Goal: Task Accomplishment & Management: Complete application form

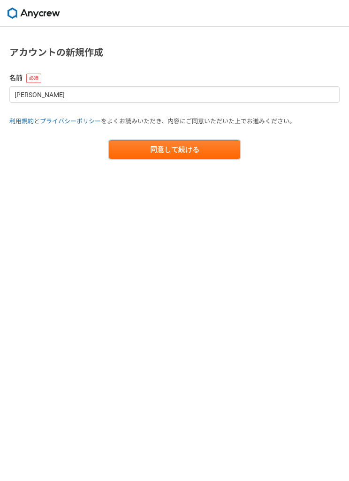
click at [220, 144] on button "同意して続ける" at bounding box center [174, 149] width 131 height 19
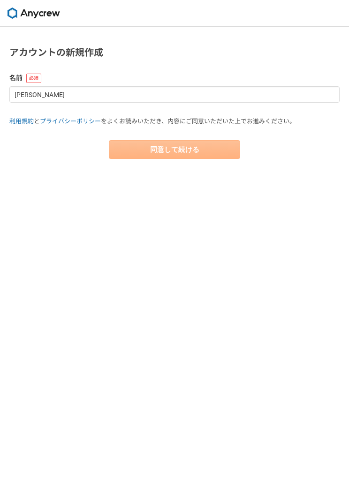
select select "13"
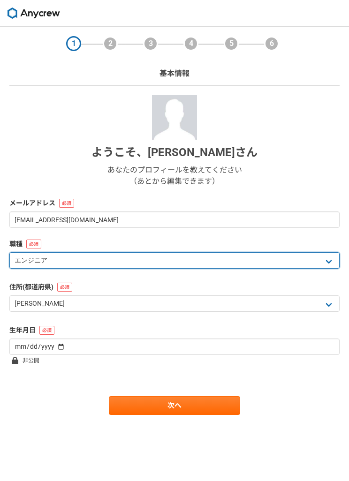
click at [332, 259] on select "エンジニア デザイナー ライター 営業 マーケティング 企画・事業開発 バックオフィス その他" at bounding box center [174, 260] width 330 height 16
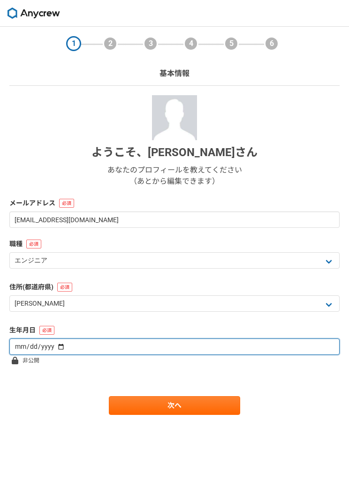
click at [314, 342] on input "date" at bounding box center [174, 347] width 330 height 16
type input "1975-04-28"
click at [267, 341] on input "1975-04-28" at bounding box center [174, 347] width 330 height 16
click at [247, 345] on input "1975-04-28" at bounding box center [174, 347] width 330 height 16
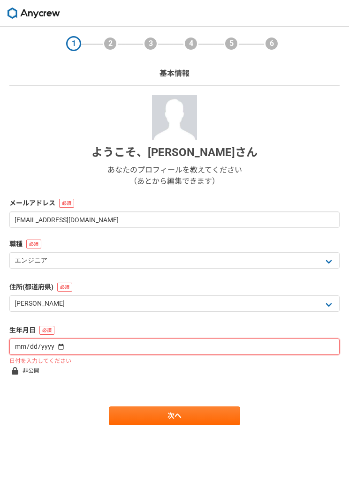
click at [243, 342] on input "date" at bounding box center [174, 347] width 330 height 16
click at [185, 341] on input "date" at bounding box center [174, 347] width 330 height 16
click at [36, 350] on input "date" at bounding box center [174, 347] width 330 height 16
click at [300, 341] on input "date" at bounding box center [174, 347] width 330 height 16
click at [28, 348] on input "date" at bounding box center [174, 347] width 330 height 16
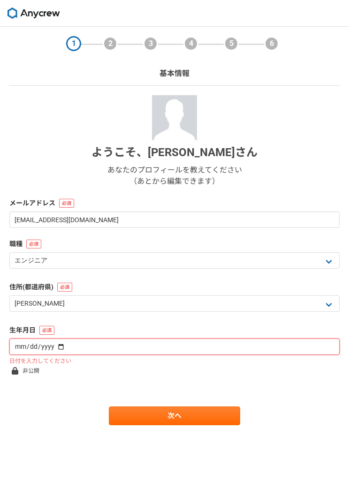
click at [266, 349] on input "date" at bounding box center [174, 347] width 330 height 16
type input "1975-04-18"
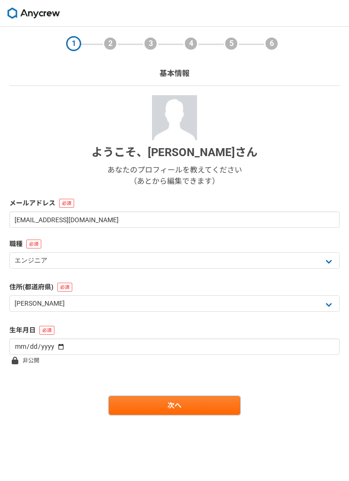
click at [191, 410] on link "次へ" at bounding box center [174, 405] width 131 height 19
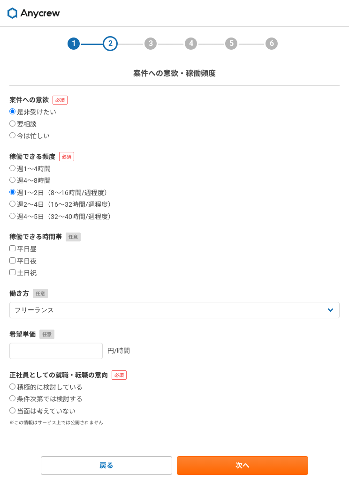
click at [31, 128] on label "要相談" at bounding box center [22, 125] width 27 height 8
click at [15, 127] on input "要相談" at bounding box center [12, 124] width 6 height 6
radio input "true"
click at [17, 273] on label "土日祝" at bounding box center [22, 273] width 27 height 8
click at [15, 273] on input "土日祝" at bounding box center [12, 272] width 6 height 6
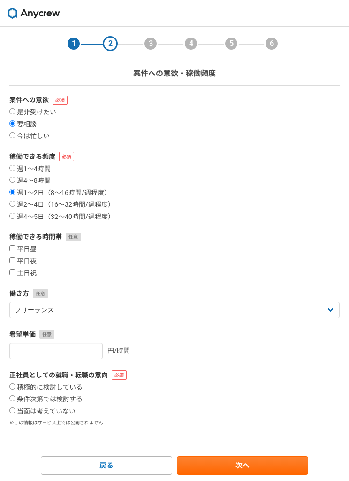
checkbox input "true"
click at [11, 259] on input "平日夜" at bounding box center [12, 261] width 6 height 6
checkbox input "true"
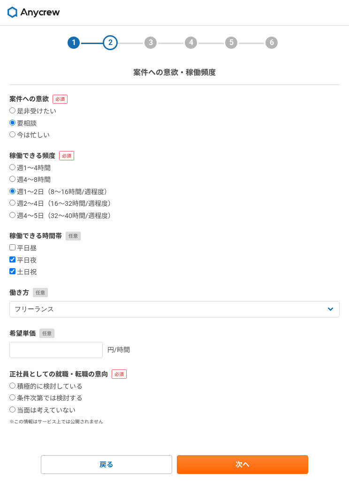
scroll to position [4, 0]
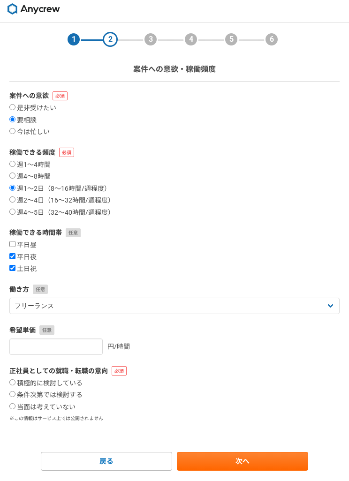
click at [75, 412] on label "当面は考えていない" at bounding box center [42, 407] width 66 height 8
click at [15, 410] on input "当面は考えていない" at bounding box center [12, 406] width 6 height 6
radio input "true"
click at [259, 462] on link "次へ" at bounding box center [242, 461] width 131 height 19
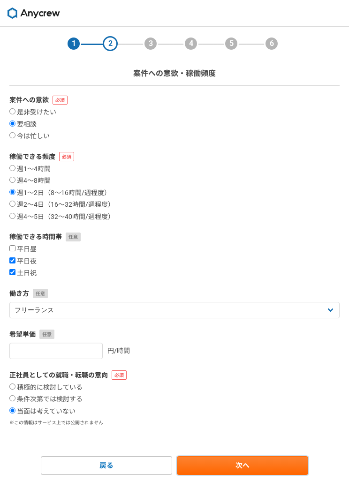
select select
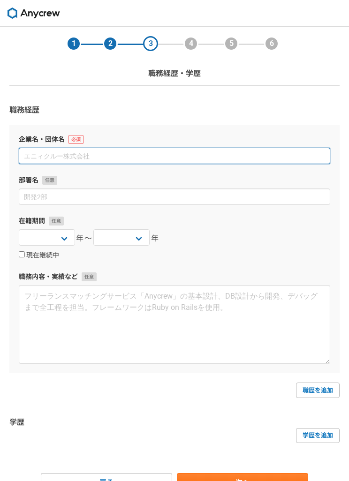
click at [268, 155] on input at bounding box center [175, 156] width 312 height 16
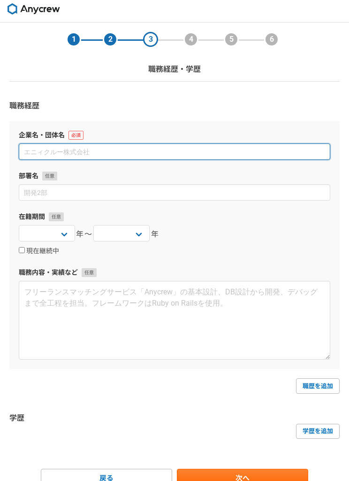
click at [232, 153] on input at bounding box center [175, 152] width 312 height 16
type input "株"
type input "東"
click at [199, 155] on input "株式会社him" at bounding box center [175, 152] width 312 height 16
type input "株式会社GIM"
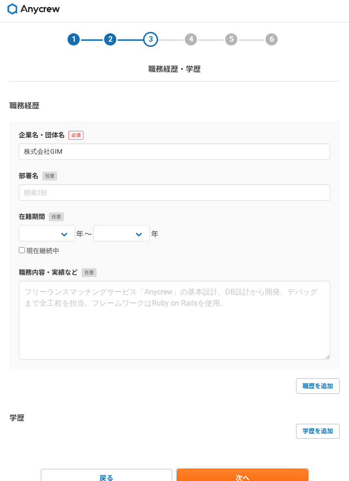
click at [263, 478] on link "次へ" at bounding box center [242, 478] width 131 height 19
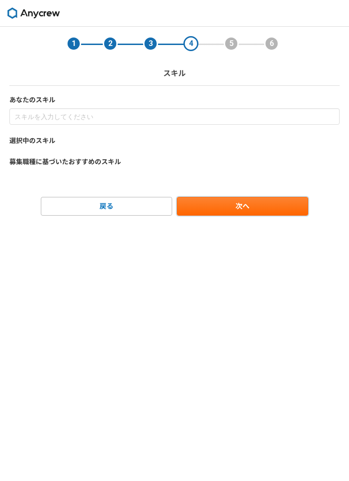
scroll to position [0, 0]
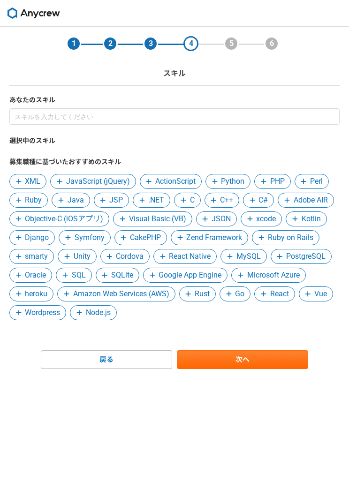
click at [97, 182] on span "JavaScript (jQuery)" at bounding box center [98, 181] width 64 height 11
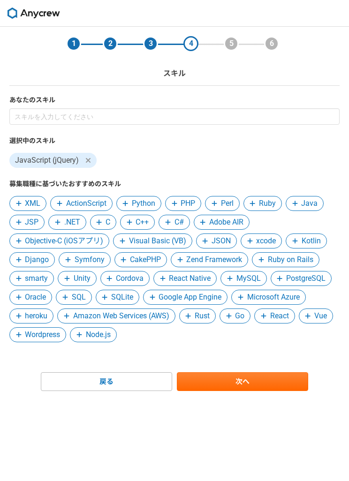
click at [27, 199] on span "XML" at bounding box center [32, 203] width 15 height 11
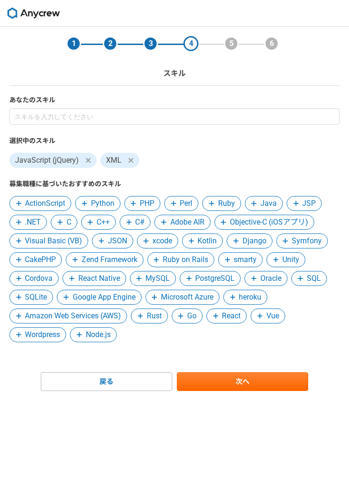
click at [101, 202] on span "Python" at bounding box center [102, 203] width 23 height 11
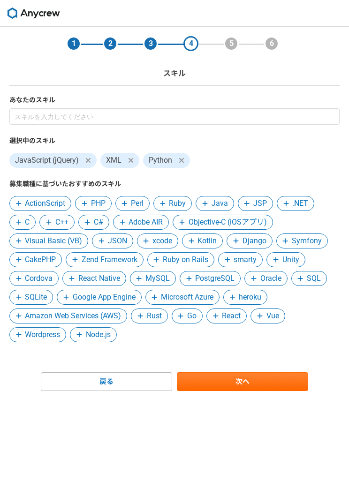
click at [224, 205] on span "Java" at bounding box center [220, 203] width 16 height 11
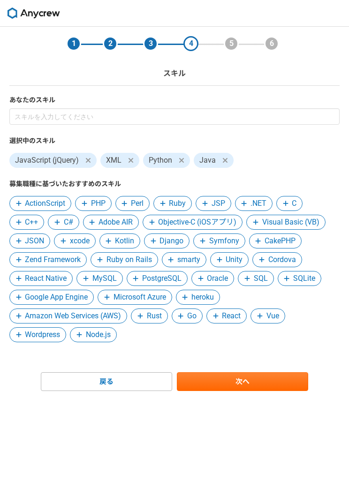
click at [257, 205] on span ".NET" at bounding box center [259, 203] width 16 height 11
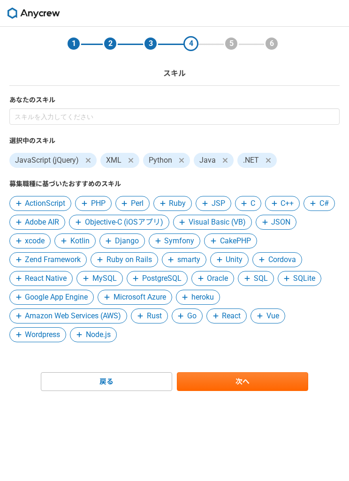
click at [290, 223] on span "JSON" at bounding box center [280, 222] width 19 height 11
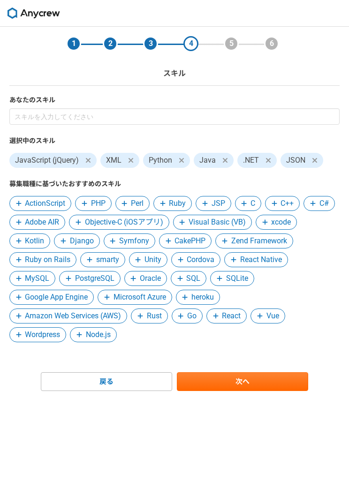
click at [31, 282] on span "MySQL" at bounding box center [37, 278] width 24 height 11
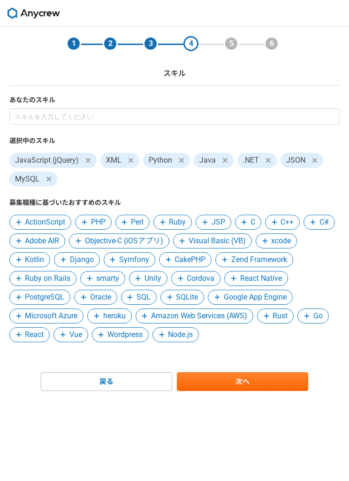
click at [98, 280] on span "smarty" at bounding box center [107, 278] width 23 height 11
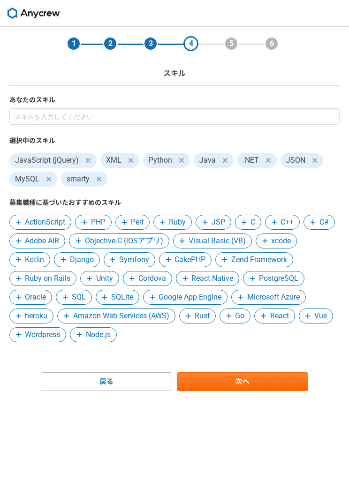
click at [100, 177] on icon at bounding box center [99, 179] width 6 height 8
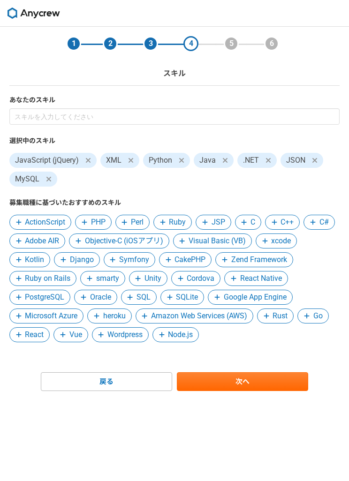
click at [238, 283] on span at bounding box center [233, 278] width 11 height 11
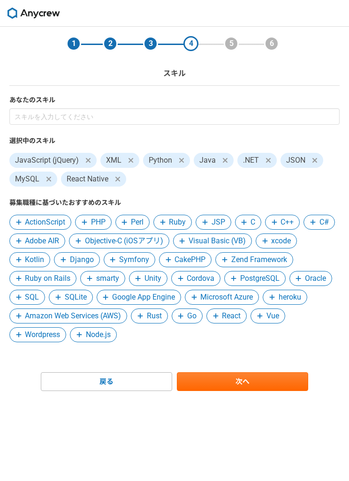
click at [121, 183] on span at bounding box center [117, 179] width 11 height 11
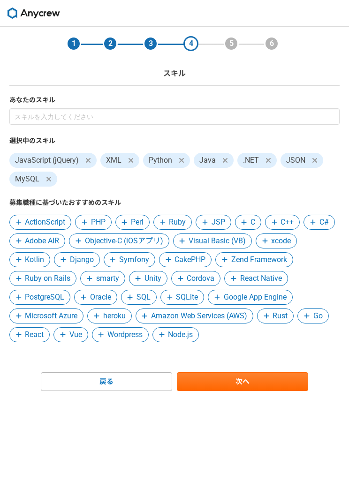
click at [53, 297] on span "PostgreSQL" at bounding box center [44, 297] width 39 height 11
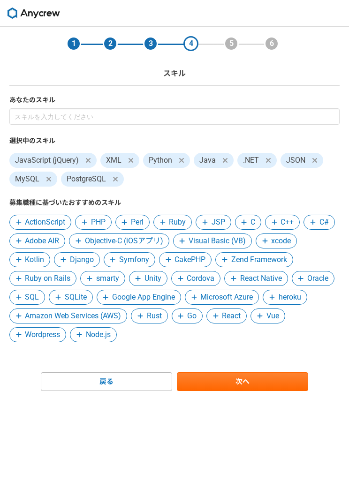
click at [31, 300] on span "SQL" at bounding box center [32, 297] width 14 height 11
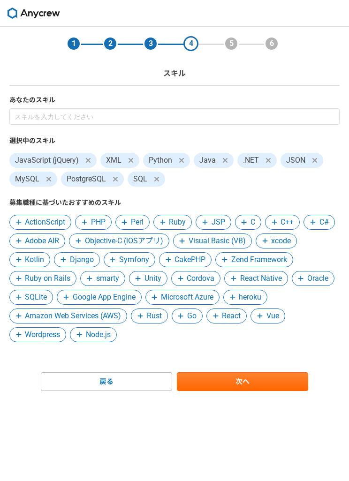
click at [321, 280] on span "Oracle" at bounding box center [317, 278] width 21 height 11
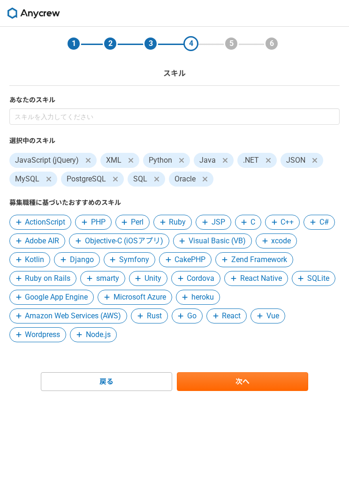
click at [118, 314] on span "Amazon Web Services (AWS)" at bounding box center [73, 316] width 96 height 11
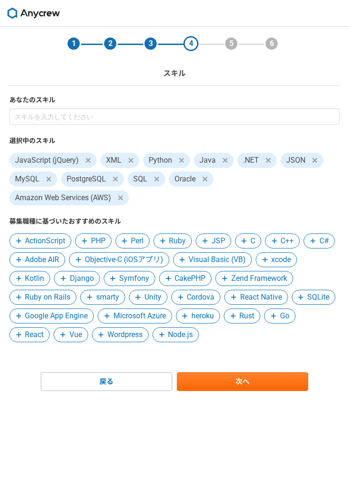
click at [39, 333] on span "React" at bounding box center [34, 334] width 19 height 11
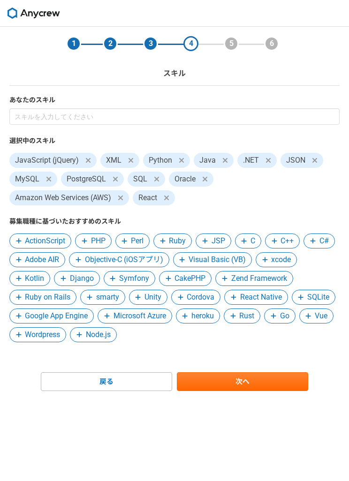
click at [103, 337] on span "Node.js" at bounding box center [98, 334] width 25 height 11
click at [240, 379] on link "次へ" at bounding box center [242, 382] width 131 height 19
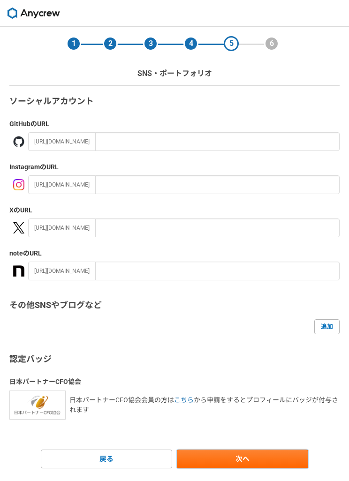
click at [238, 457] on link "次へ" at bounding box center [242, 459] width 131 height 19
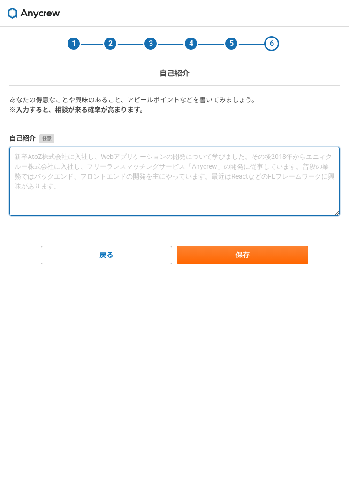
click at [215, 173] on textarea at bounding box center [174, 181] width 330 height 69
click at [174, 169] on textarea at bounding box center [174, 181] width 330 height 69
type textarea "G"
type textarea "現"
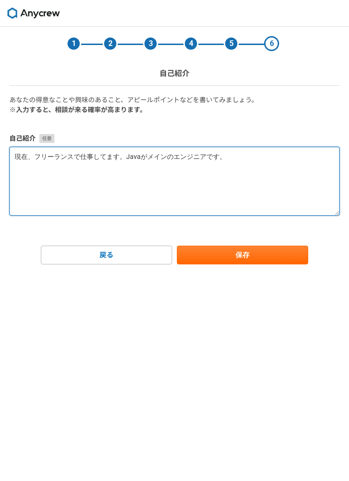
click at [136, 152] on textarea "現在、フリーランスで仕事してます。Javaがメインのエンジニアです。" at bounding box center [174, 181] width 330 height 69
click at [233, 156] on textarea "現在、フリーランスで仕事してます。Javaがメインのエンジニアです。" at bounding box center [174, 181] width 330 height 69
click at [161, 156] on textarea "現在、フリーランスで仕事してます。Javaがメインのエンジニアです。" at bounding box center [174, 181] width 330 height 69
click at [193, 158] on textarea "現在、フリーランスで仕事してます。Javaがメインでエンジニアです。" at bounding box center [174, 181] width 330 height 69
click at [279, 157] on textarea "現在、フリーランスで仕事してます。Javaがメインでエンジニア歴は、20年を超えるです。" at bounding box center [174, 181] width 330 height 69
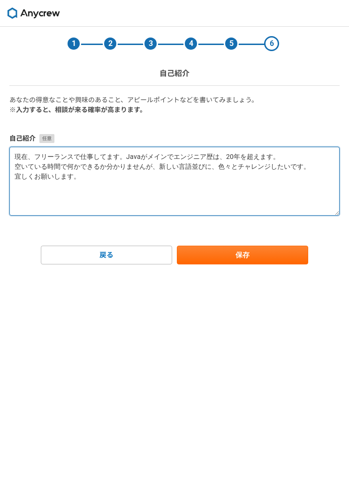
type textarea "現在、フリーランスで仕事してます。Javaがメインでエンジニア歴は、20年を超えます。 空いている時間で何かできるか分かりませんが、新しい言語並びに、色々とチ…"
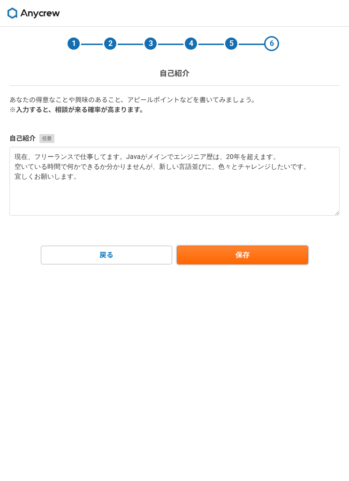
click at [248, 250] on button "保存" at bounding box center [242, 255] width 131 height 19
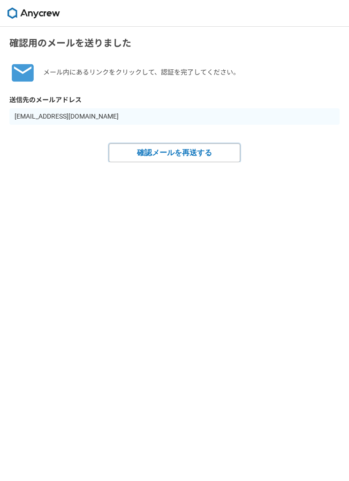
click at [205, 155] on button "確認メールを再送する" at bounding box center [174, 153] width 131 height 19
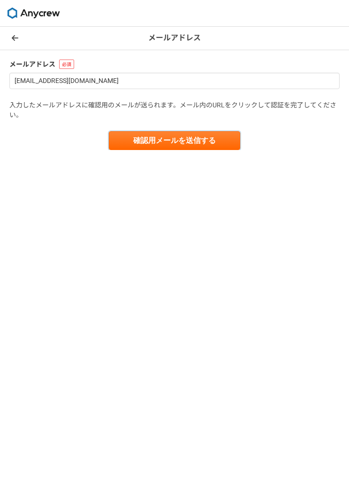
click at [214, 131] on button "確認用メールを送信する" at bounding box center [174, 140] width 131 height 19
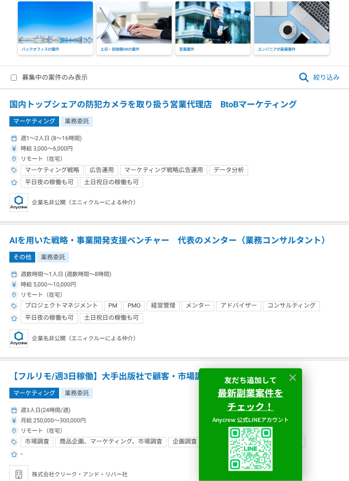
scroll to position [65, 0]
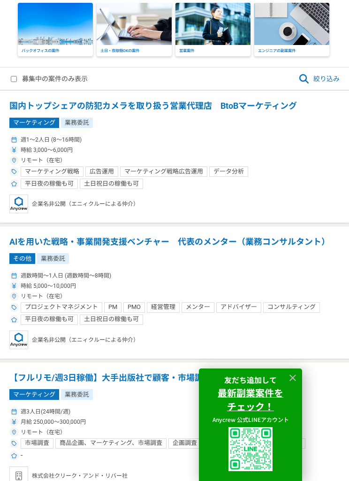
click at [280, 100] on h1 "国内トップシェアの防犯カメラを取り扱う営業代理店　BtoBマーケティング" at bounding box center [174, 106] width 330 height 12
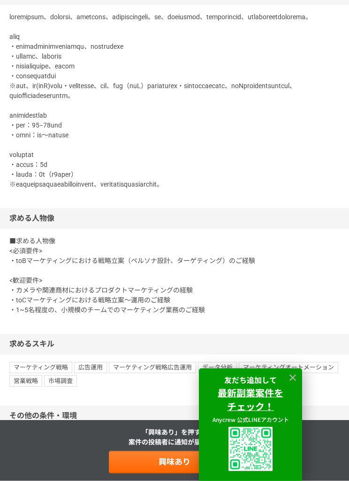
scroll to position [446, 0]
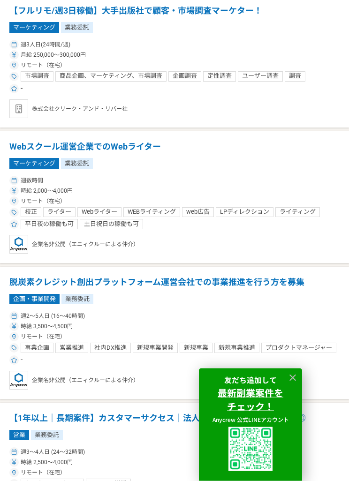
scroll to position [434, 0]
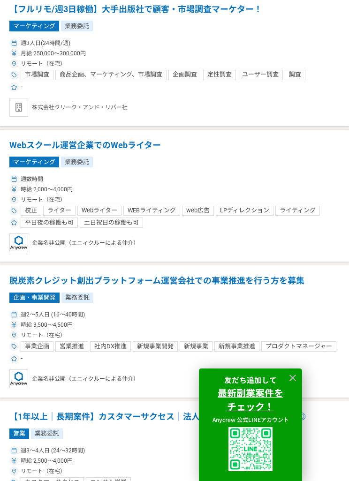
click at [291, 381] on icon at bounding box center [292, 378] width 7 height 7
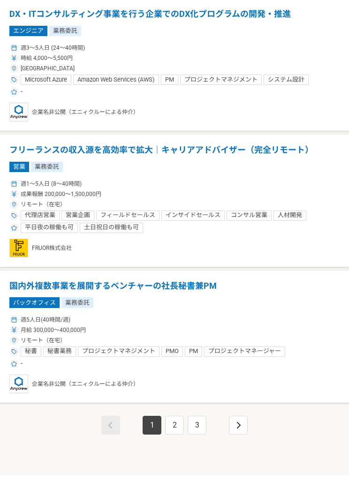
scroll to position [2469, 0]
click at [175, 428] on link "2" at bounding box center [174, 425] width 19 height 19
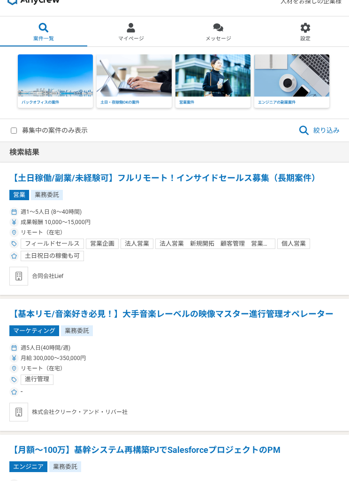
scroll to position [14, 0]
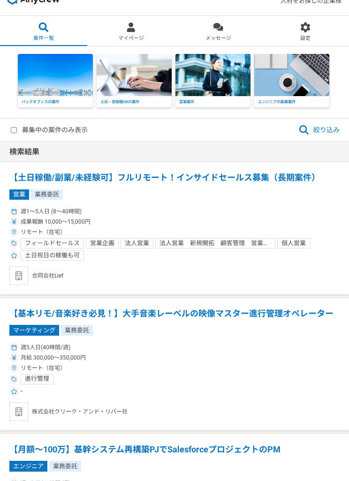
click at [267, 182] on h1 "【土日稼働/副業/未経験可】フルリモート！インサイドセールス募集（長期案件）" at bounding box center [174, 178] width 330 height 12
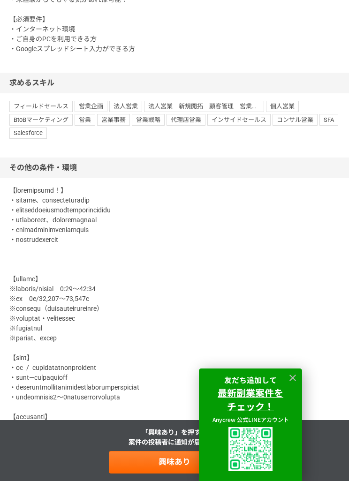
scroll to position [875, 0]
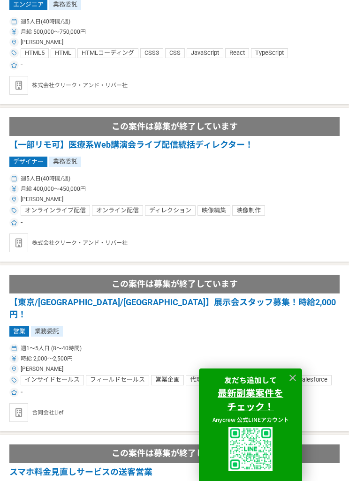
scroll to position [1463, 0]
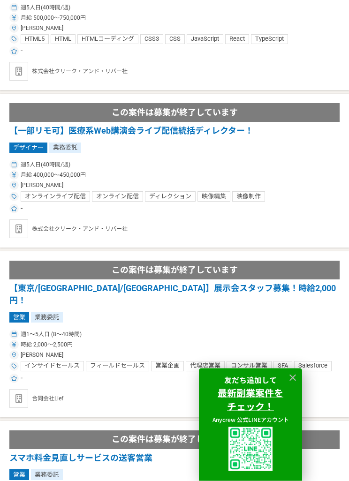
click at [289, 395] on article "この案件は募集が終了しています 【東京/[GEOGRAPHIC_DATA]/[GEOGRAPHIC_DATA]】展示会スタッフ募集！時給2,000円！ 営業 …" at bounding box center [174, 335] width 349 height 166
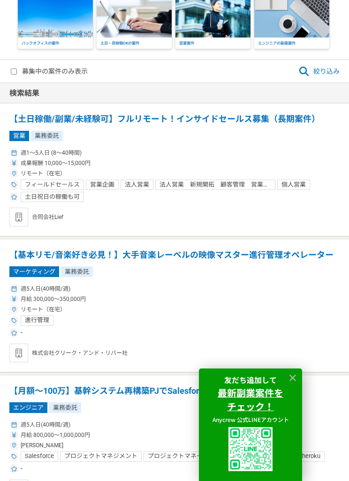
scroll to position [61, 0]
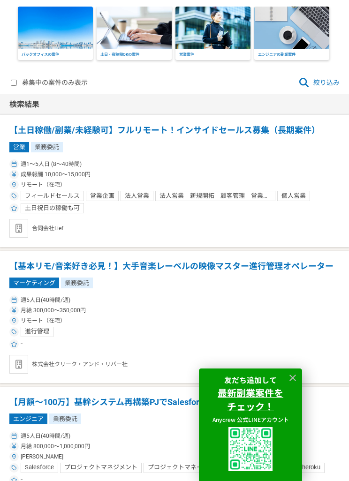
click at [292, 375] on icon at bounding box center [292, 378] width 7 height 7
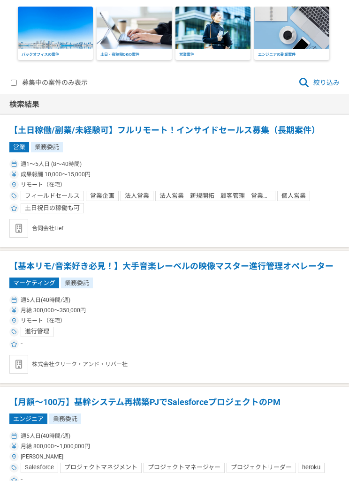
click at [68, 74] on div "募集中の案件のみ表示 絞り込み" at bounding box center [174, 82] width 349 height 23
click at [8, 82] on div "募集中の案件のみ表示 絞り込み" at bounding box center [174, 82] width 349 height 23
click at [23, 79] on label "募集中の案件のみ表示" at bounding box center [49, 82] width 77 height 11
click at [17, 80] on input "募集中の案件のみ表示" at bounding box center [14, 83] width 6 height 6
checkbox input "true"
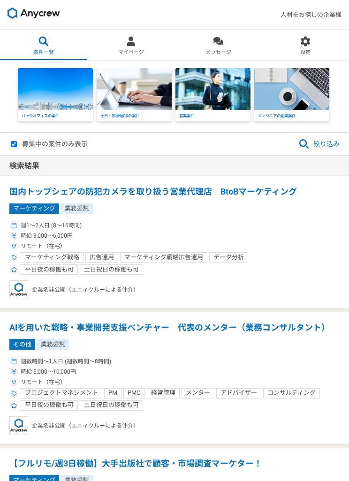
click at [152, 92] on img at bounding box center [134, 89] width 75 height 42
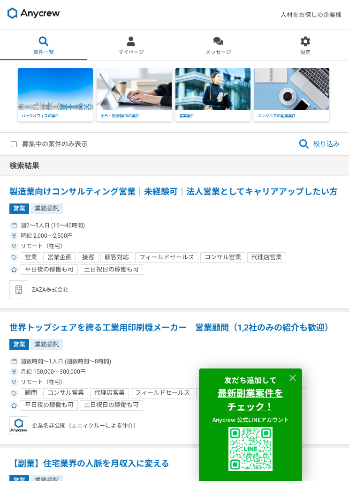
click at [294, 374] on icon at bounding box center [293, 378] width 11 height 11
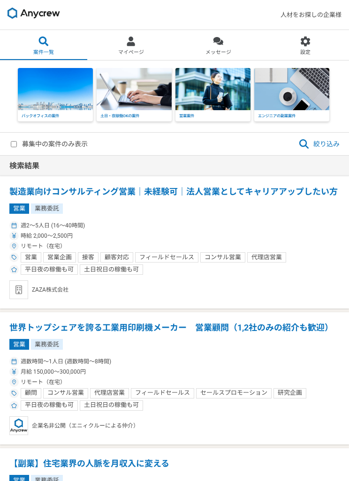
click at [17, 142] on input "募集中の案件のみ表示" at bounding box center [14, 144] width 6 height 6
checkbox input "true"
click at [310, 95] on img at bounding box center [291, 89] width 75 height 42
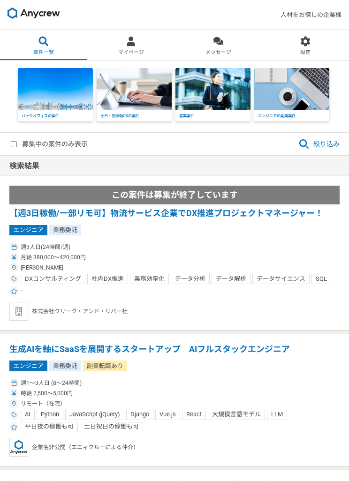
click at [64, 139] on label "募集中の案件のみ表示" at bounding box center [49, 143] width 77 height 11
click at [17, 141] on input "募集中の案件のみ表示" at bounding box center [14, 144] width 6 height 6
checkbox input "true"
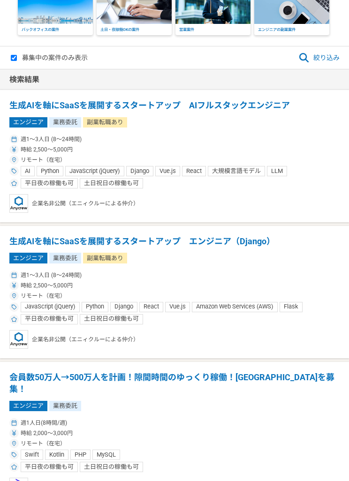
scroll to position [86, 0]
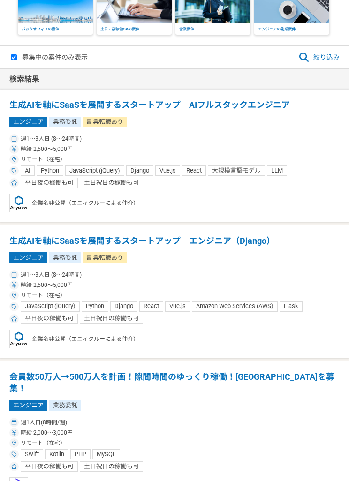
click at [244, 241] on h1 "生成AIを軸にSaaSを展開するスタートアップ　エンジニア（Django）" at bounding box center [174, 242] width 330 height 12
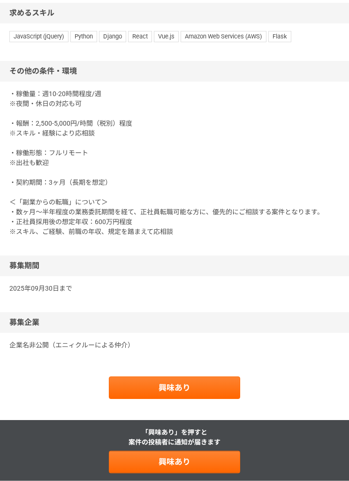
scroll to position [972, 0]
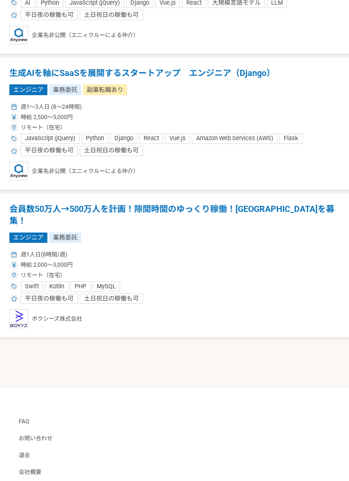
scroll to position [251, 0]
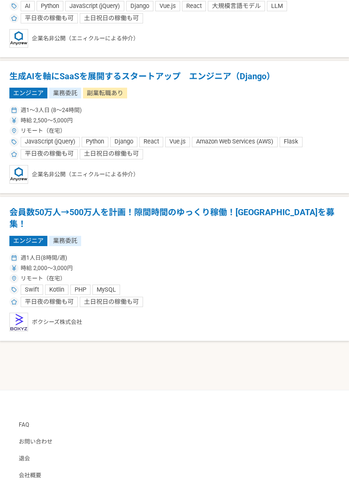
click at [284, 213] on h1 "会員数50万人→500万人を計画！隙間時間のゆっくり稼働！エンジニアを募集！" at bounding box center [174, 218] width 330 height 24
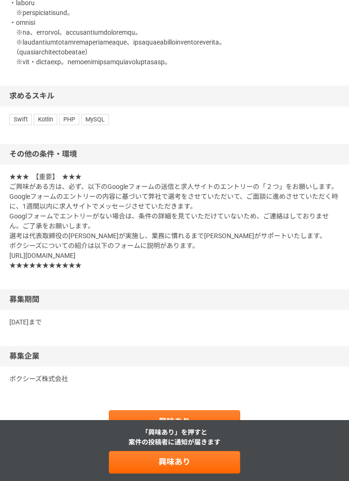
scroll to position [858, 0]
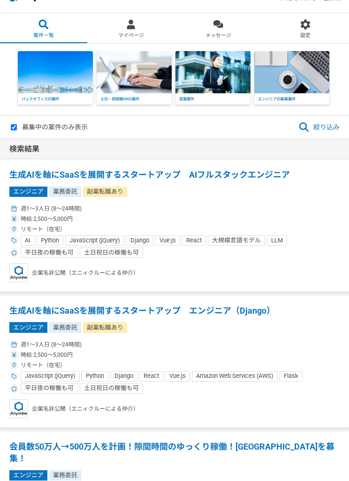
scroll to position [16, 0]
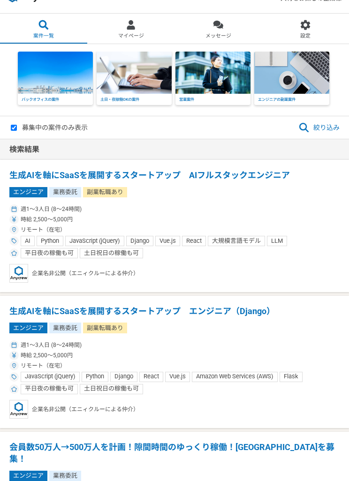
click at [272, 169] on h1 "生成AIを軸にSaaSを展開するスタートアップ　AIフルスタックエンジニア" at bounding box center [174, 175] width 330 height 12
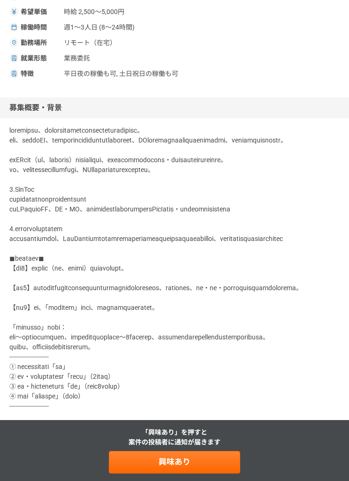
scroll to position [139, 0]
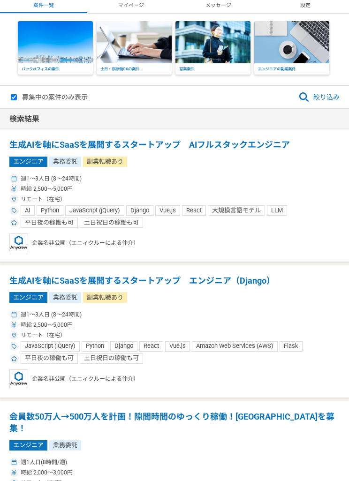
click at [29, 93] on label "募集中の案件のみ表示" at bounding box center [49, 97] width 77 height 11
click at [17, 95] on input "募集中の案件のみ表示" at bounding box center [14, 98] width 6 height 6
checkbox input "false"
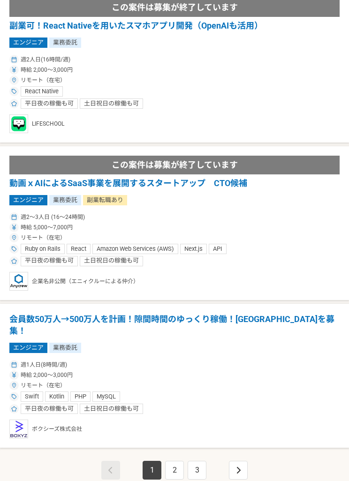
scroll to position [2838, 0]
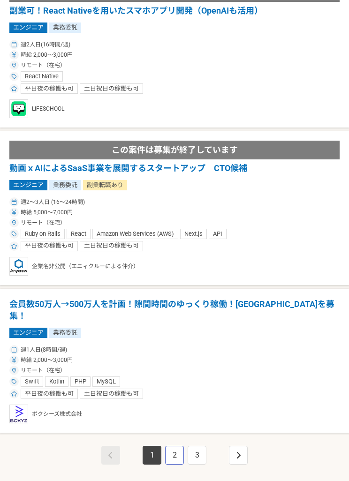
click at [175, 446] on link "2" at bounding box center [174, 455] width 19 height 19
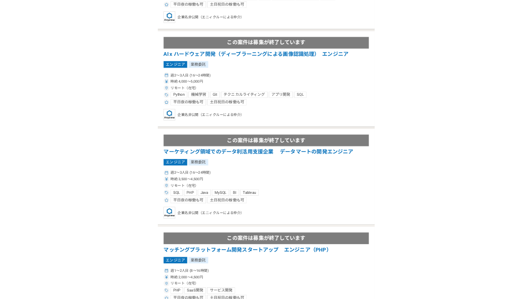
scroll to position [808, 0]
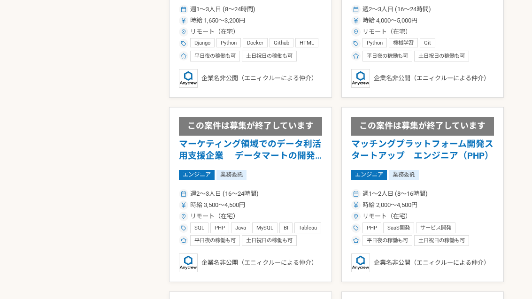
select select "3"
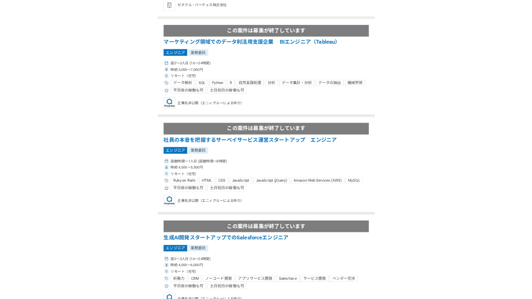
scroll to position [1201, 0]
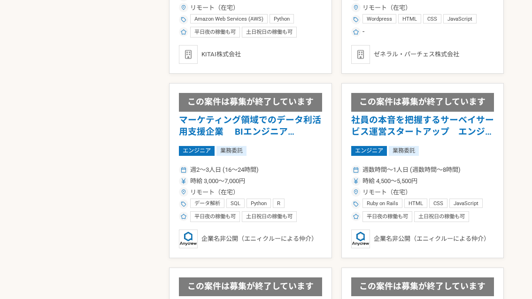
select select "3"
